Goal: Task Accomplishment & Management: Complete application form

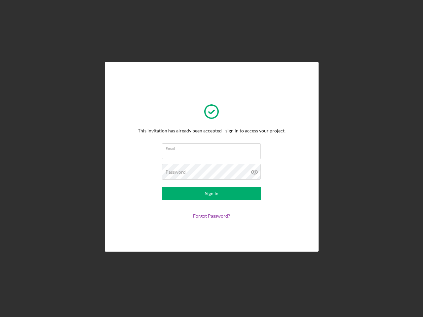
click at [211, 159] on input "Email" at bounding box center [211, 151] width 99 height 16
click at [254, 172] on icon at bounding box center [254, 172] width 17 height 17
